Goal: Information Seeking & Learning: Learn about a topic

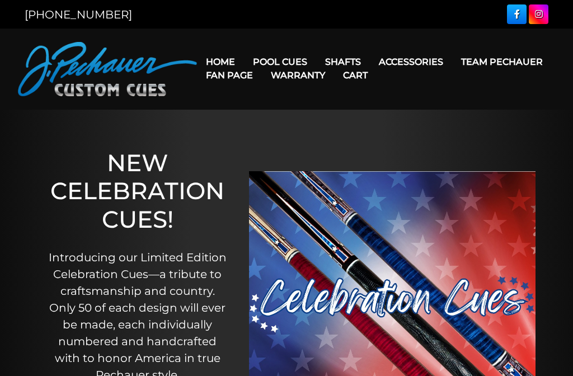
click at [293, 48] on link "Pool Cues" at bounding box center [280, 62] width 72 height 29
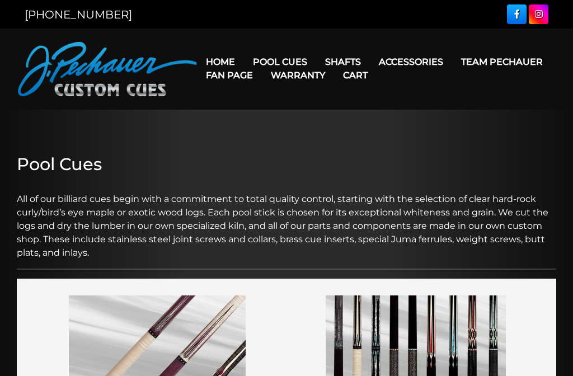
click at [295, 48] on link "Pool Cues" at bounding box center [280, 62] width 72 height 29
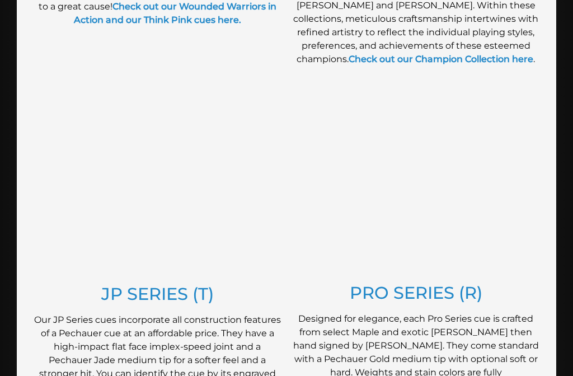
scroll to position [528, 0]
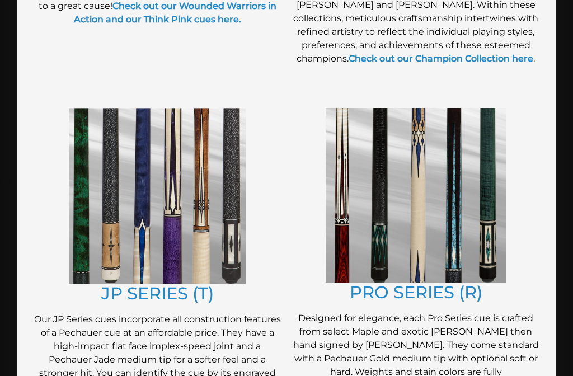
click at [485, 203] on img at bounding box center [416, 195] width 180 height 175
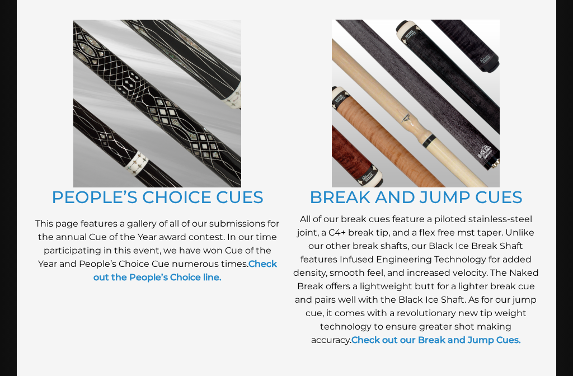
scroll to position [970, 0]
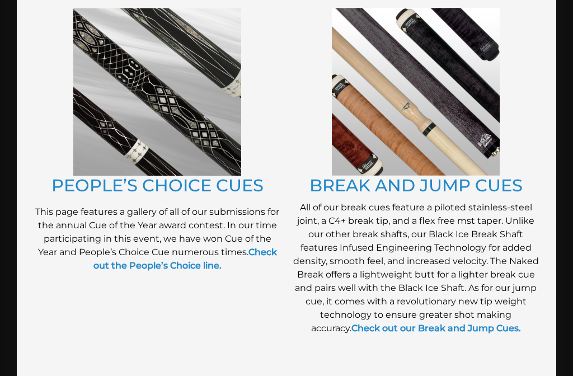
click at [102, 128] on img at bounding box center [157, 92] width 168 height 168
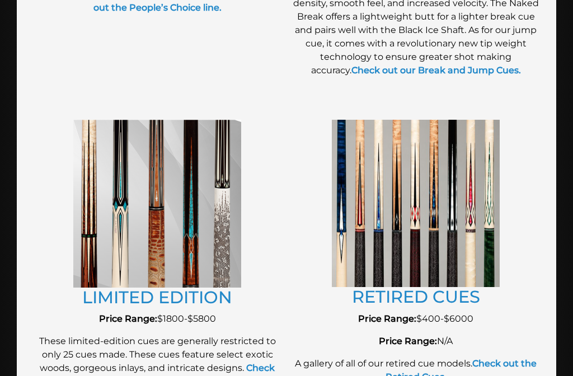
scroll to position [1229, 0]
click at [142, 212] on img at bounding box center [157, 203] width 168 height 168
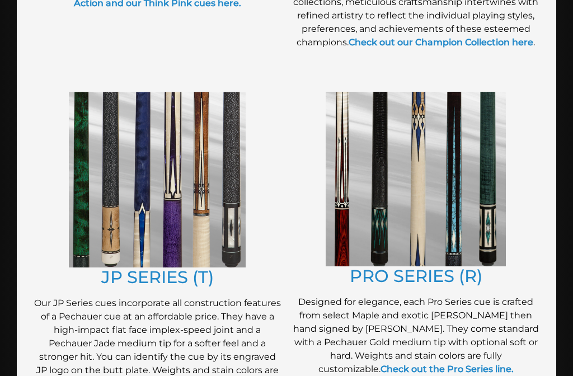
scroll to position [543, 0]
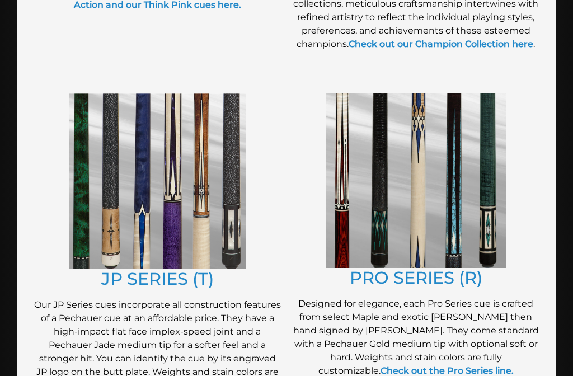
click at [170, 218] on img at bounding box center [157, 181] width 177 height 176
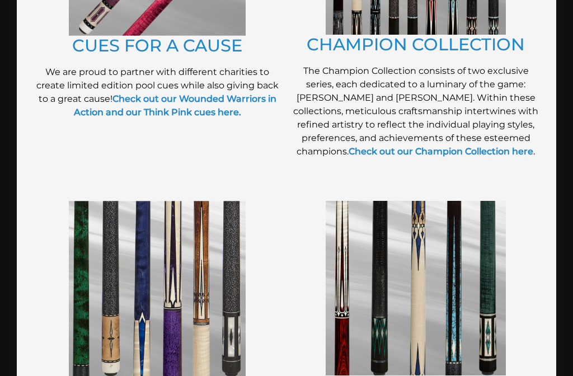
scroll to position [414, 0]
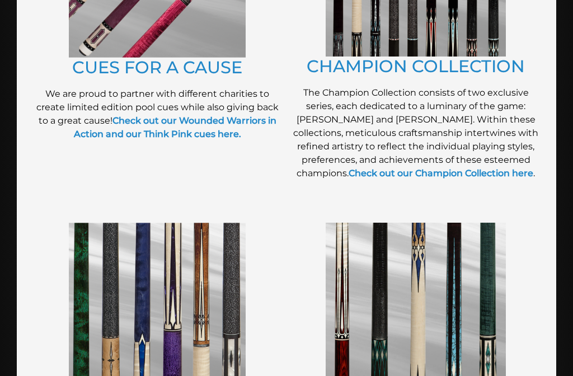
click at [507, 177] on link "Check out our Champion Collection here" at bounding box center [441, 173] width 185 height 11
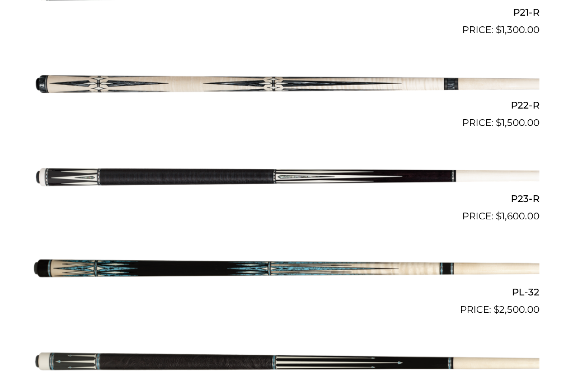
scroll to position [2281, 0]
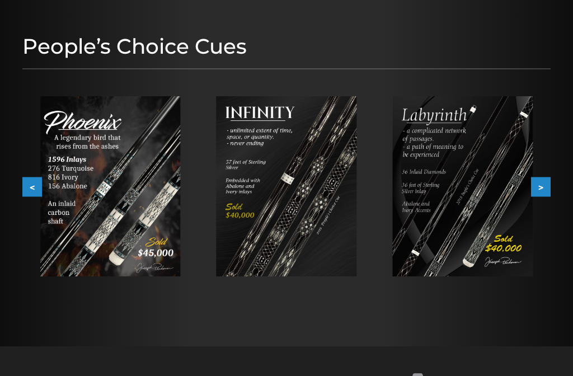
scroll to position [124, 0]
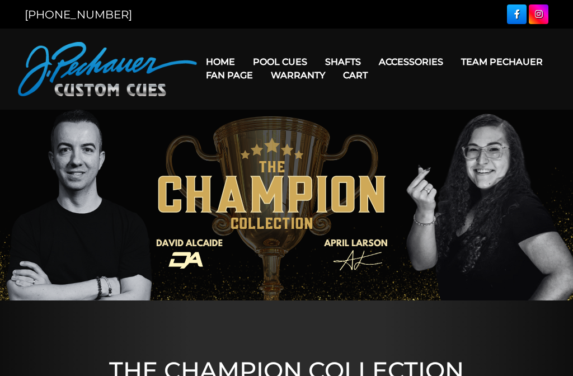
click at [355, 48] on link "Shafts" at bounding box center [343, 62] width 54 height 29
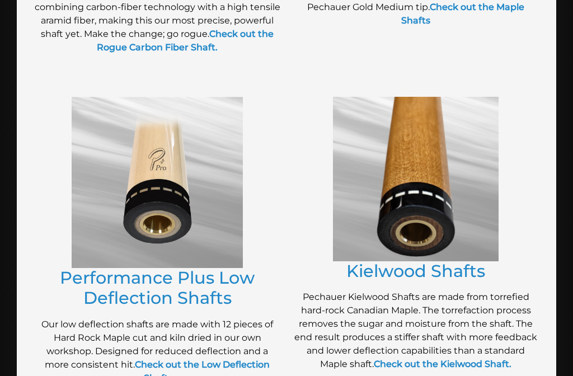
scroll to position [476, 0]
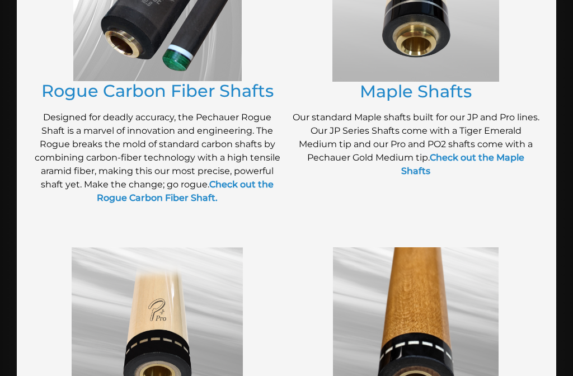
scroll to position [322, 0]
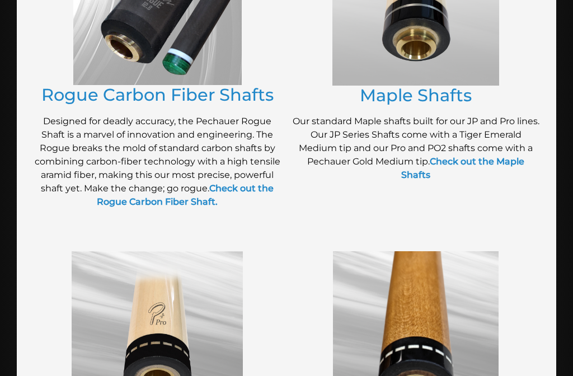
click at [436, 41] on img at bounding box center [416, 2] width 167 height 167
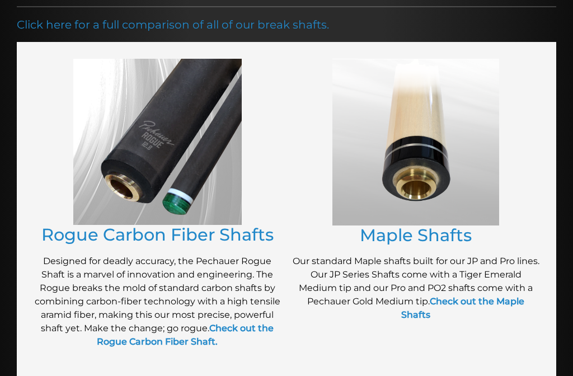
scroll to position [181, 0]
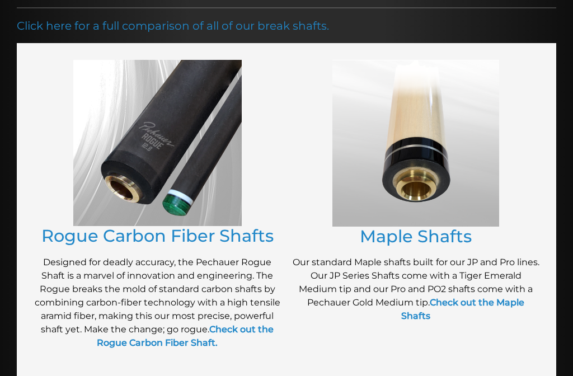
click at [463, 223] on img at bounding box center [416, 143] width 167 height 167
click at [440, 232] on link "Maple Shafts" at bounding box center [416, 236] width 112 height 21
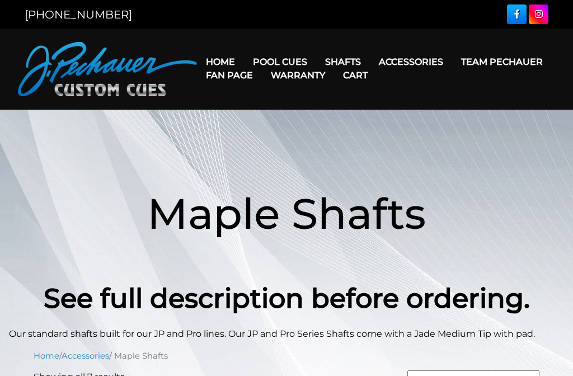
scroll to position [370, 0]
